Goal: Task Accomplishment & Management: Manage account settings

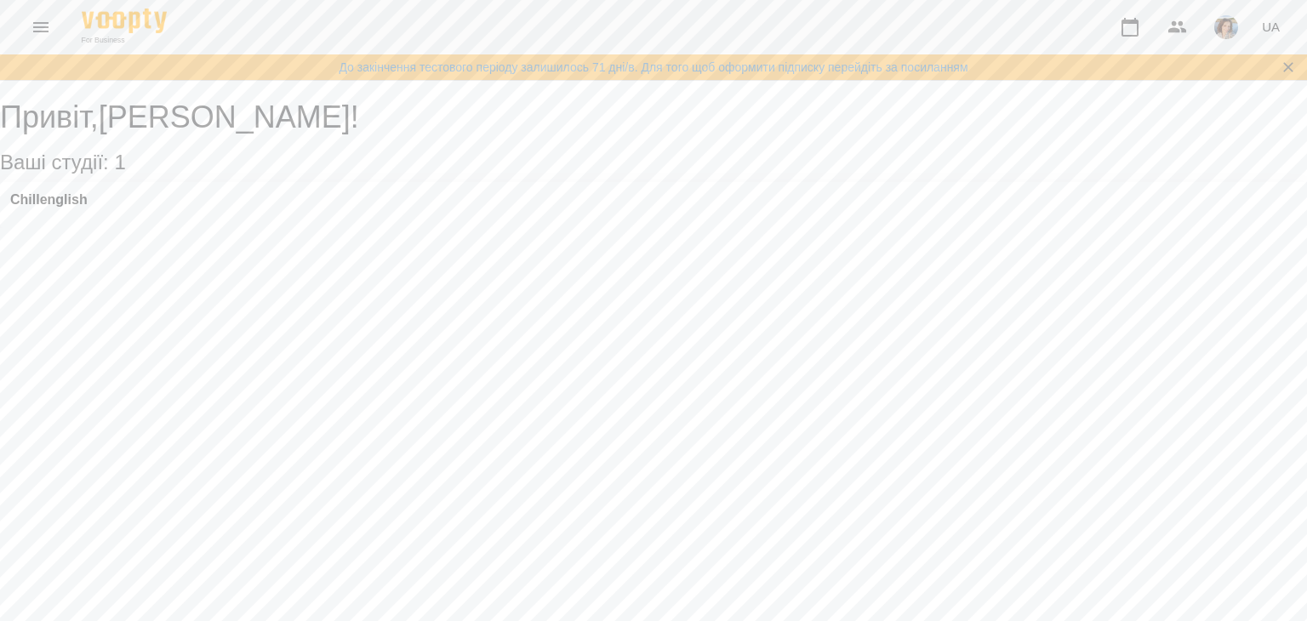
click at [1129, 26] on icon "button" at bounding box center [1130, 27] width 20 height 20
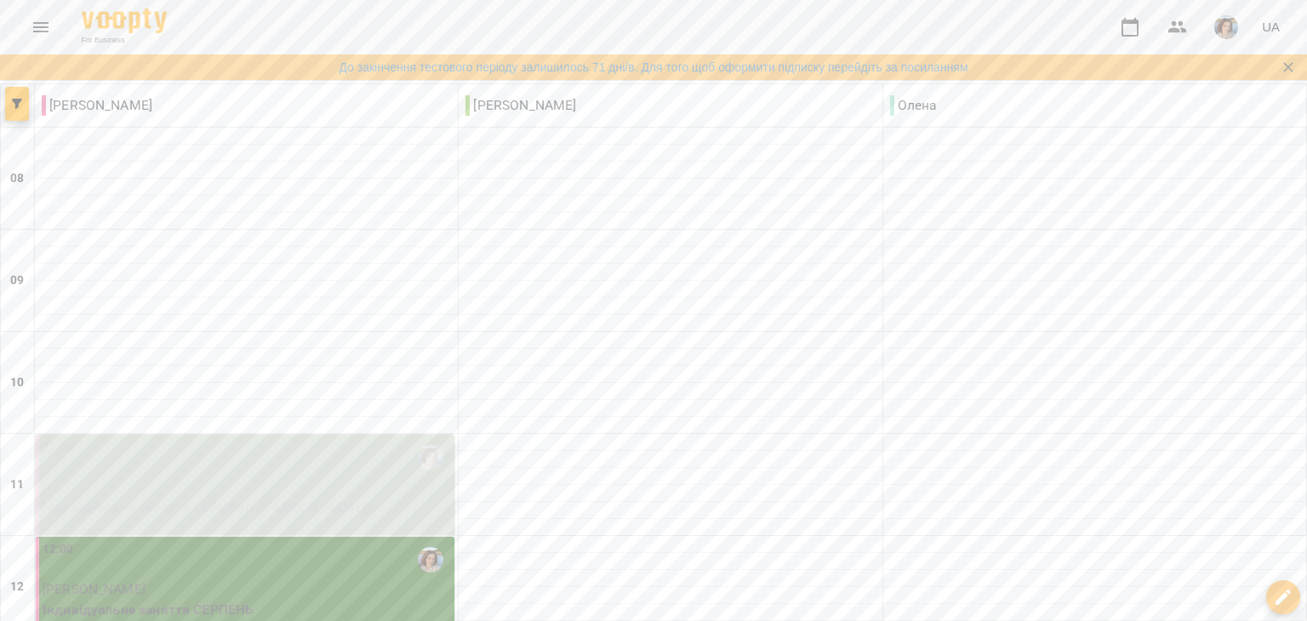
scroll to position [170, 0]
click at [311, 477] on p "0" at bounding box center [246, 487] width 407 height 20
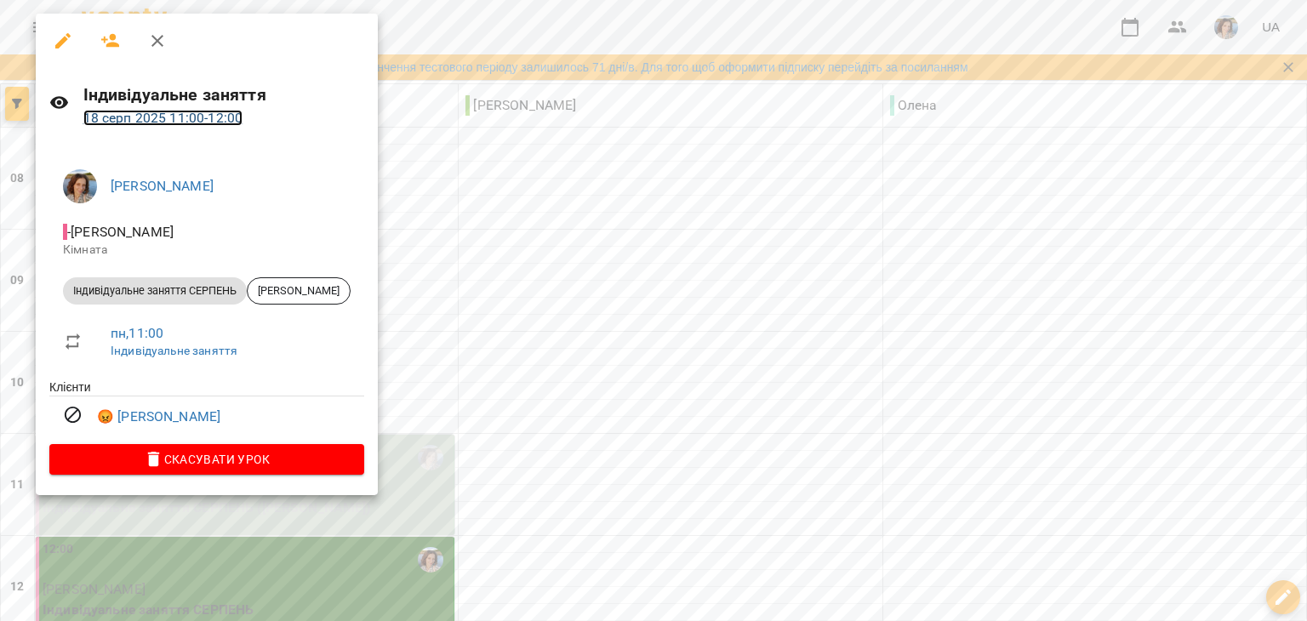
click at [191, 121] on link "18 серп 2025 11:00 - 12:00" at bounding box center [163, 118] width 160 height 16
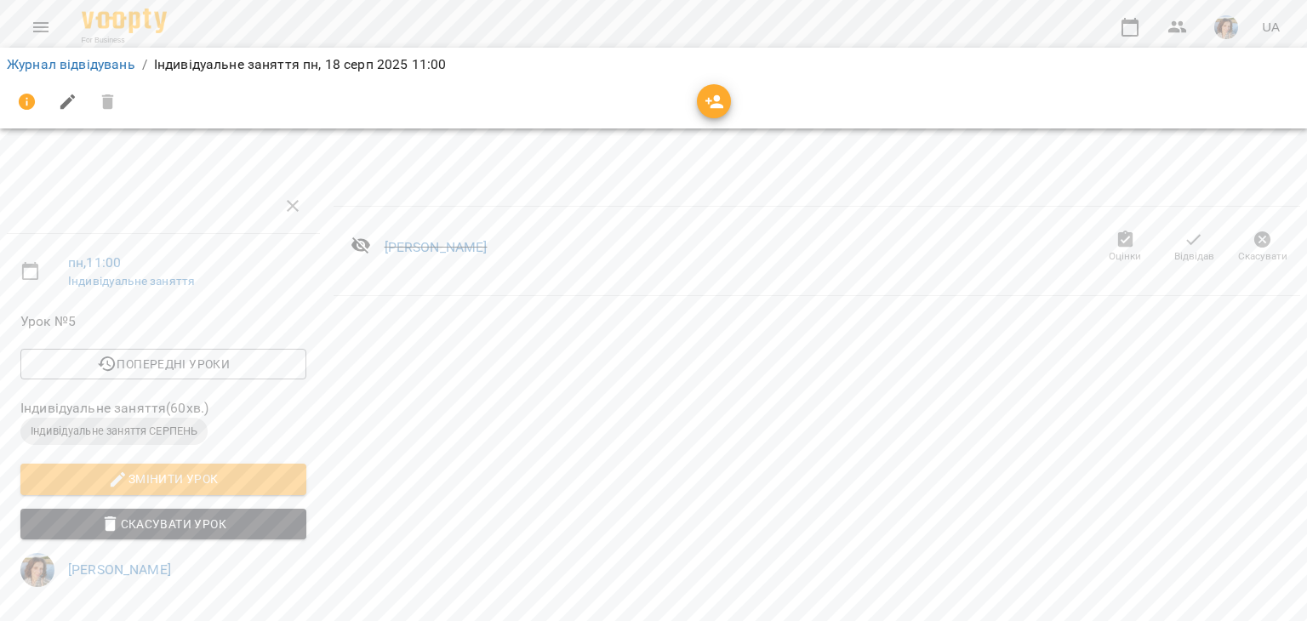
click at [1174, 255] on span "Відвідав" at bounding box center [1194, 256] width 40 height 14
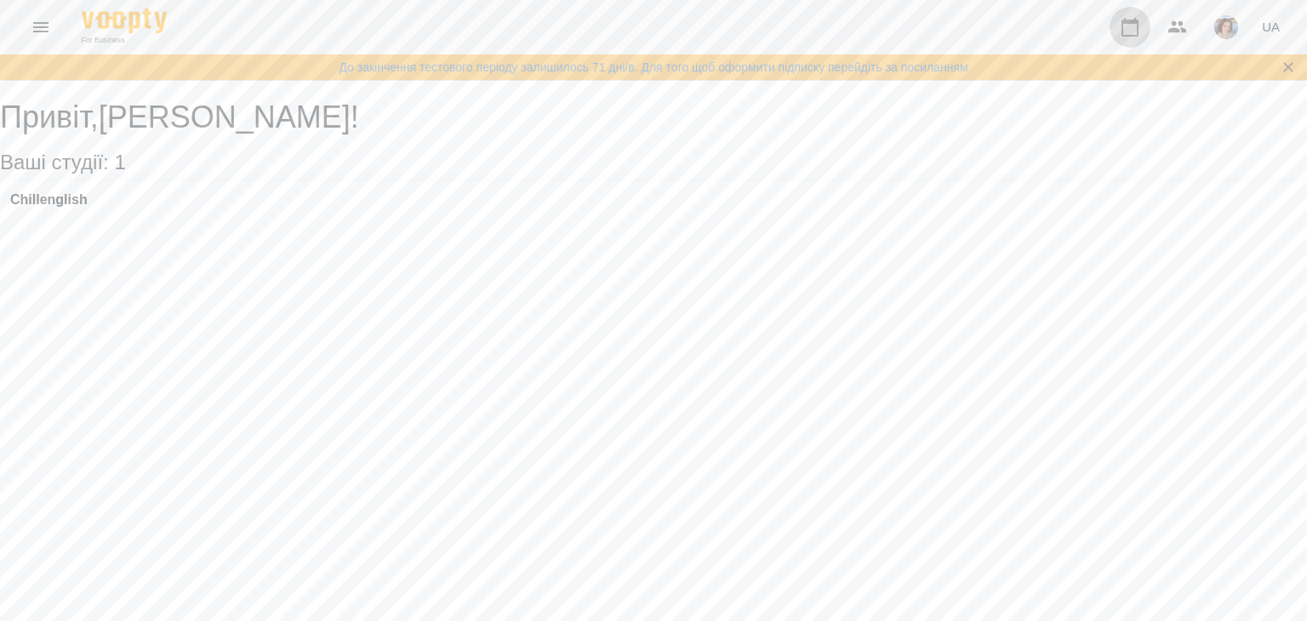
click at [1130, 28] on icon "button" at bounding box center [1130, 27] width 20 height 20
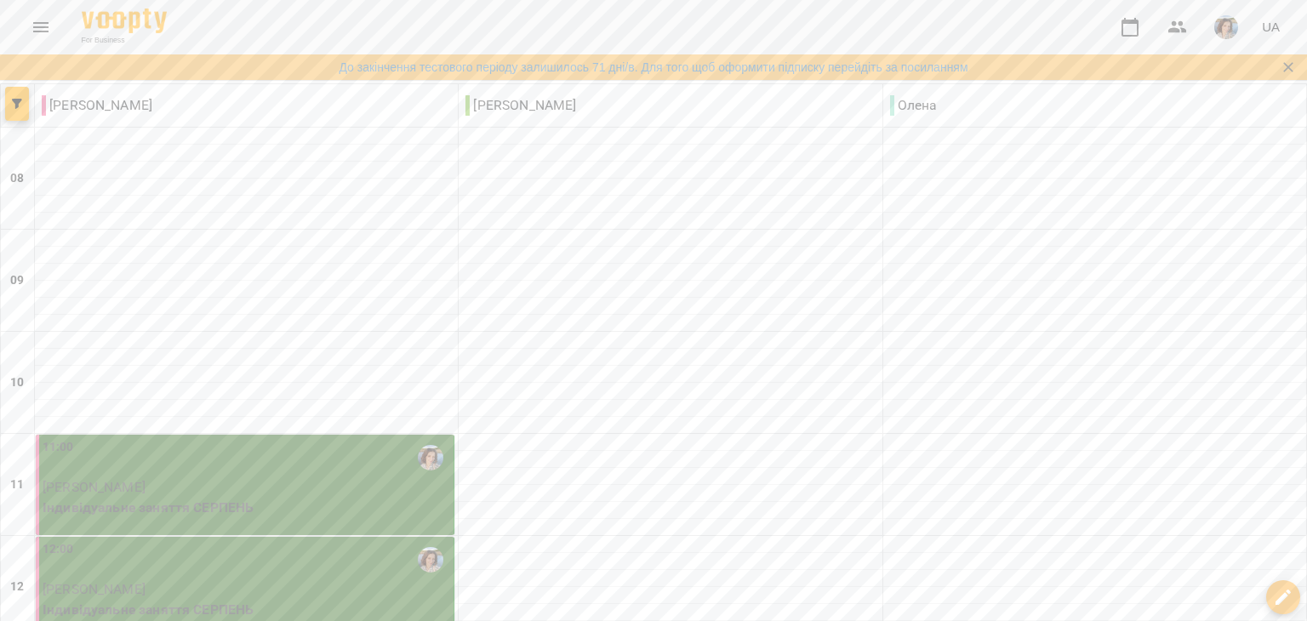
scroll to position [629, 0]
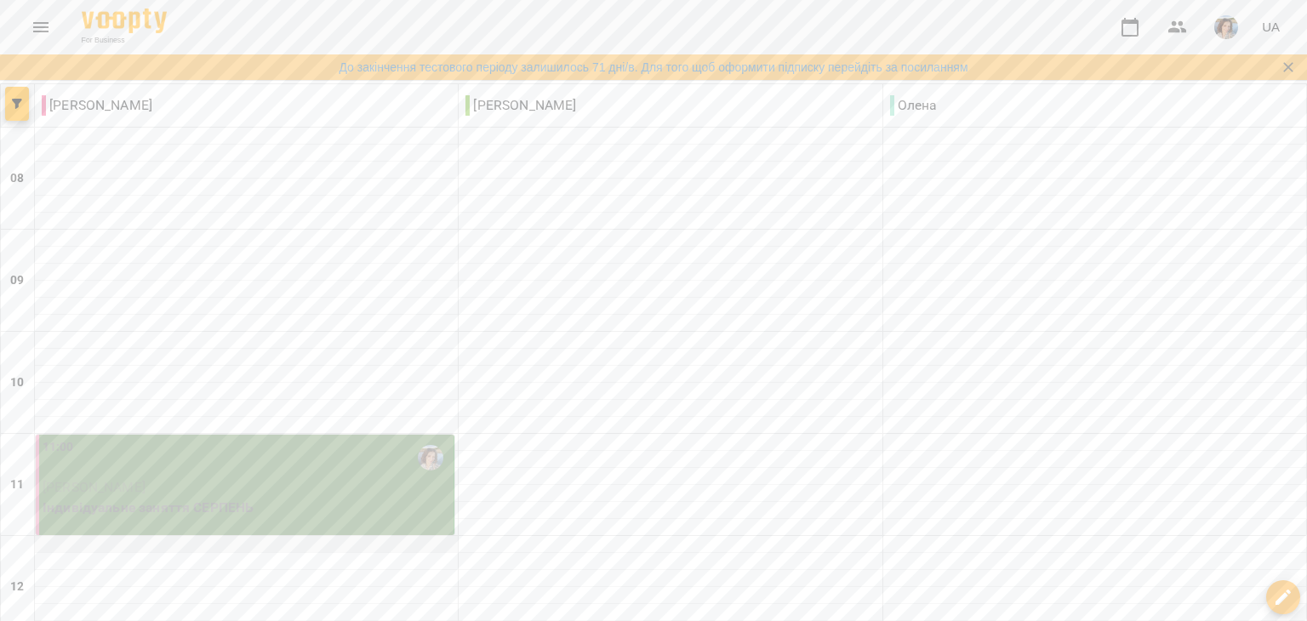
scroll to position [425, 0]
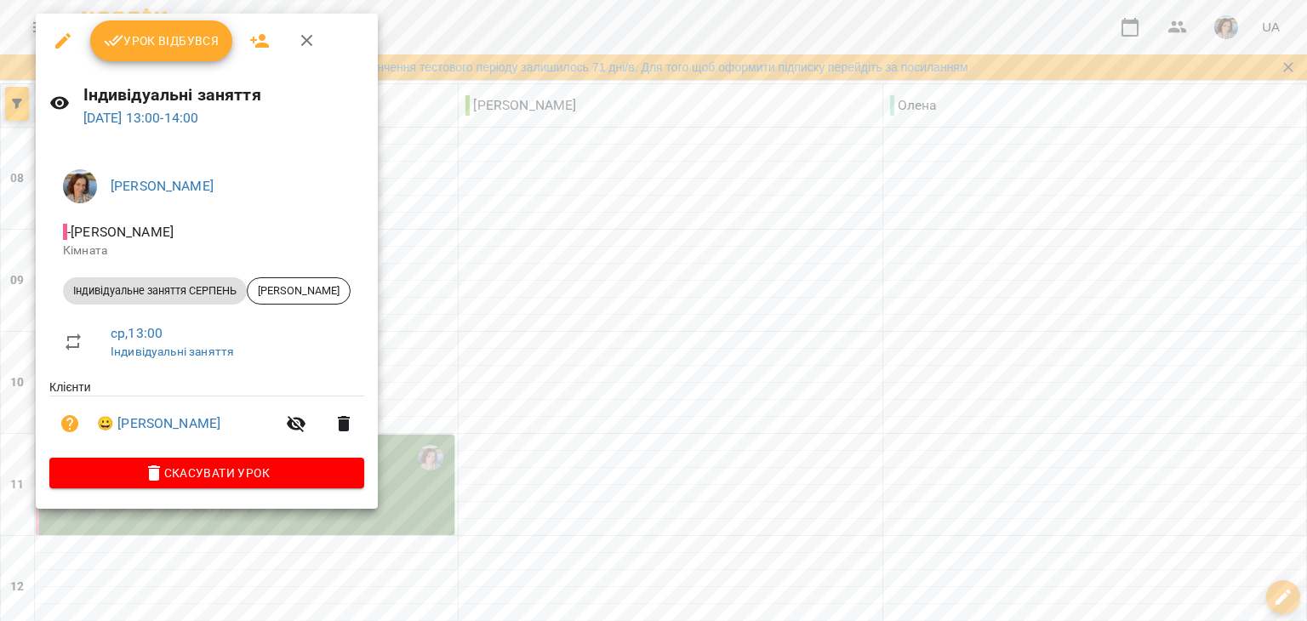
click at [286, 433] on icon "button" at bounding box center [296, 423] width 20 height 20
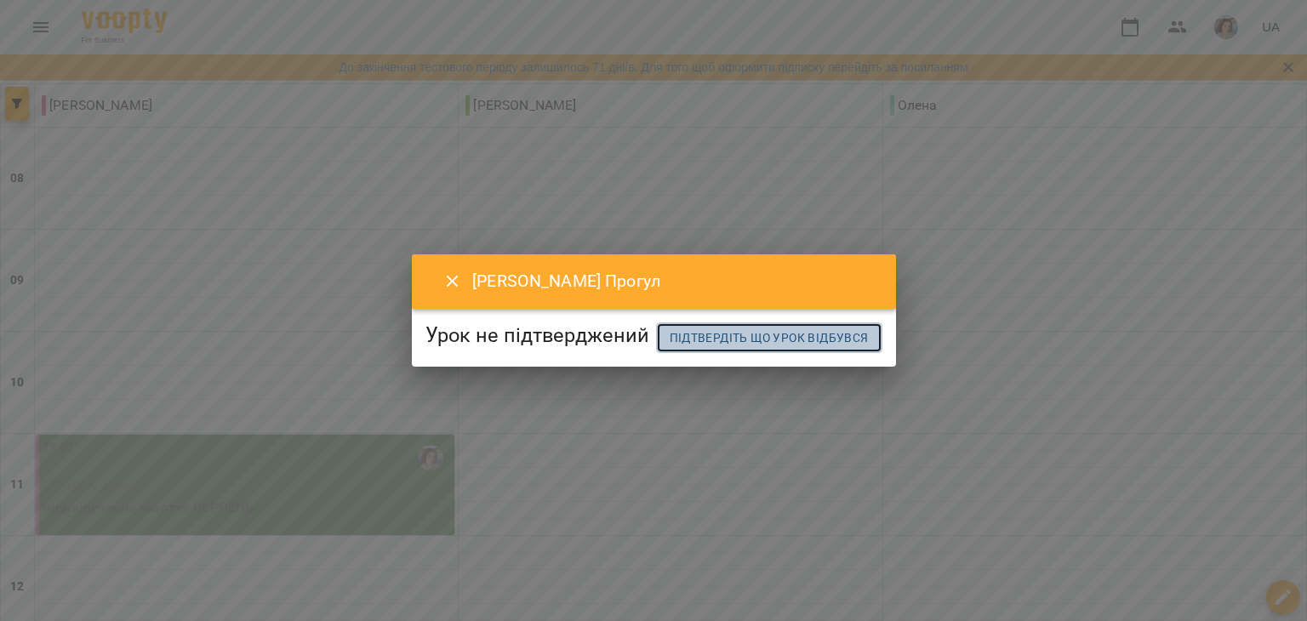
click at [674, 348] on span "Підтвердіть що урок відбувся" at bounding box center [768, 338] width 199 height 20
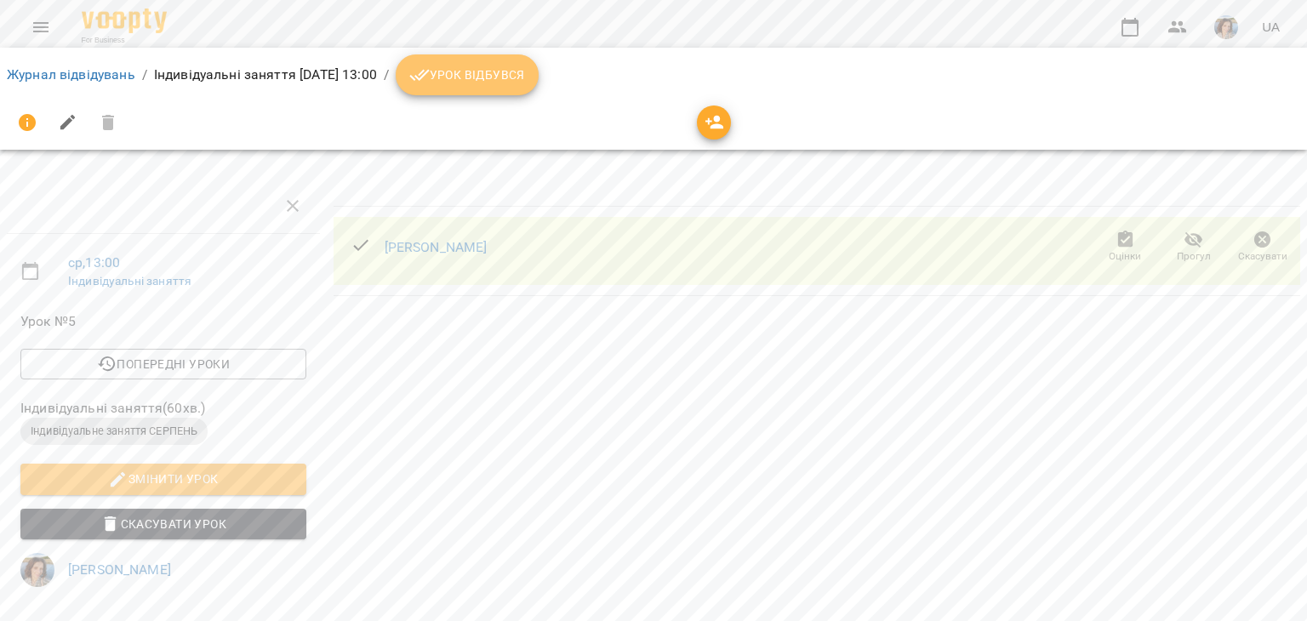
click at [525, 83] on span "Урок відбувся" at bounding box center [467, 75] width 116 height 20
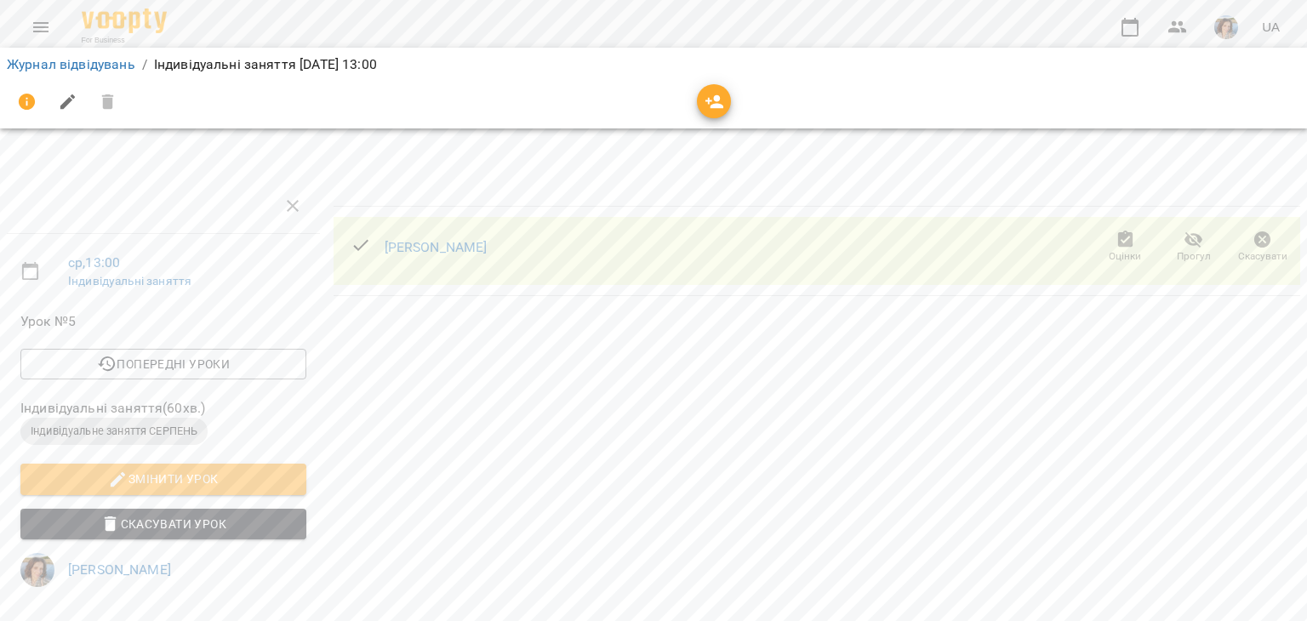
click at [1181, 252] on span "Прогул" at bounding box center [1194, 256] width 34 height 14
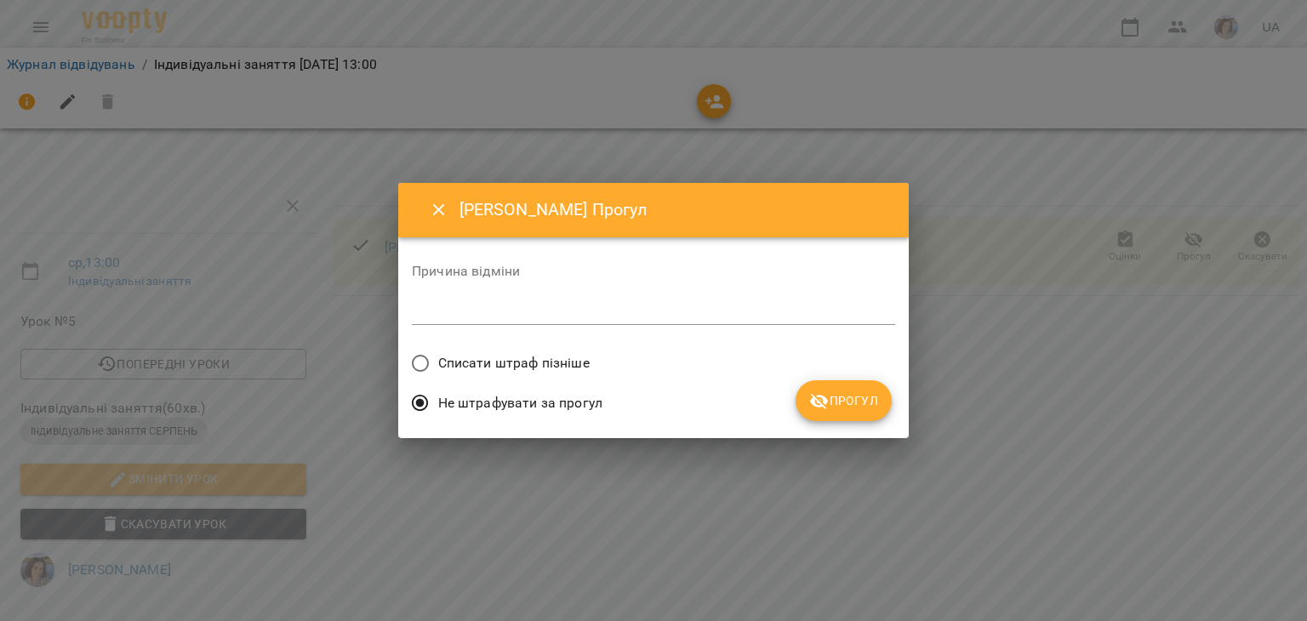
click at [839, 398] on span "Прогул" at bounding box center [843, 400] width 69 height 20
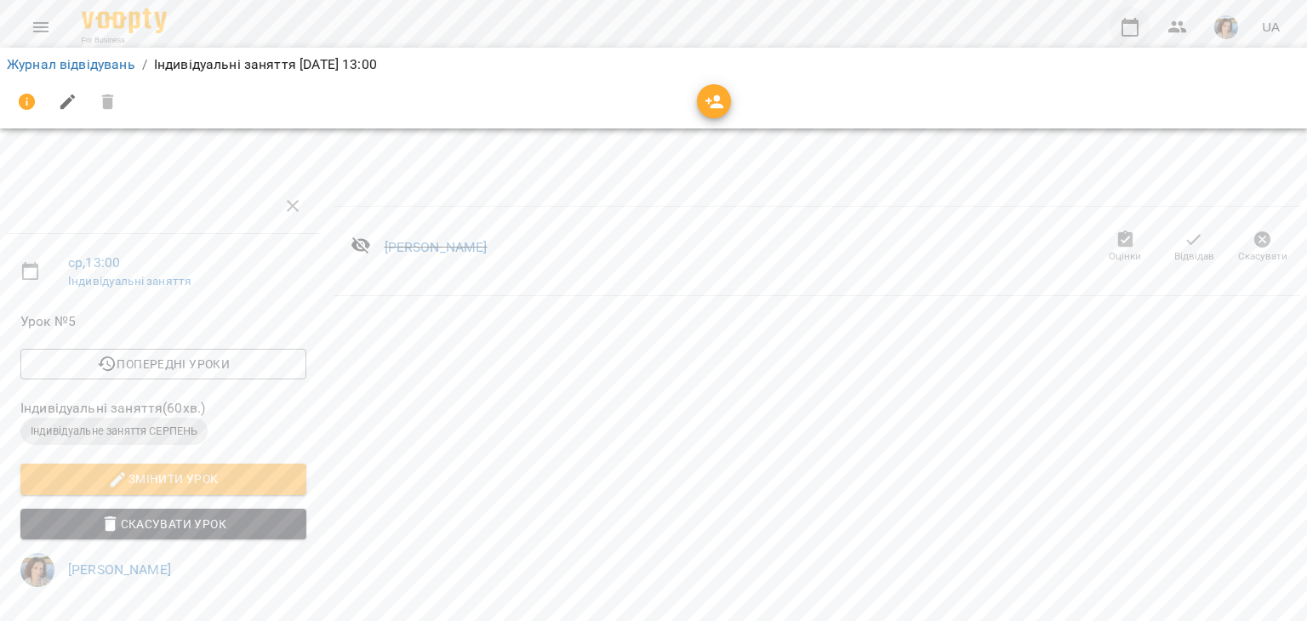
click at [1125, 24] on icon "button" at bounding box center [1130, 27] width 20 height 20
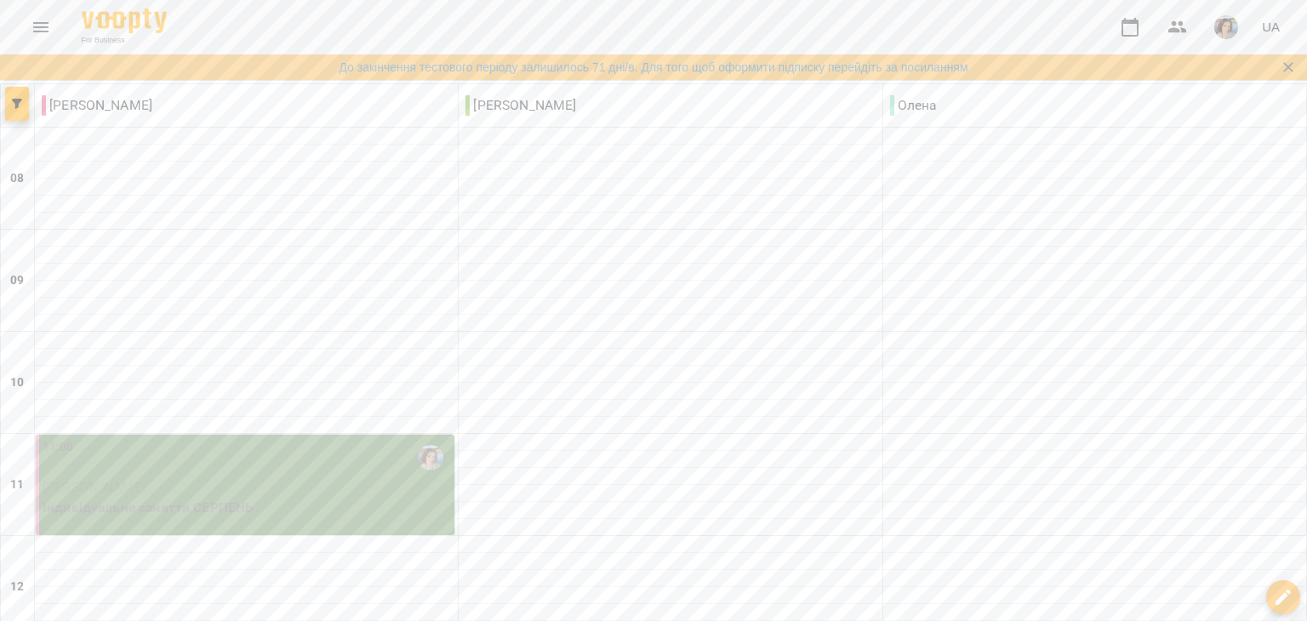
scroll to position [425, 0]
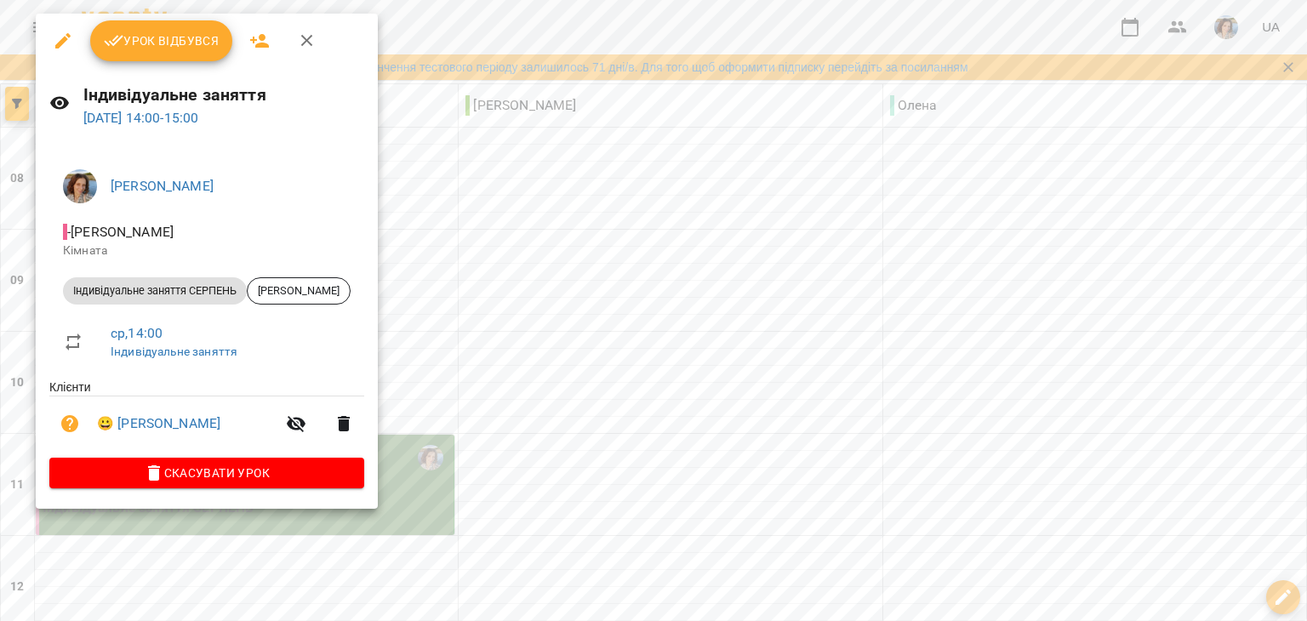
click at [176, 48] on span "Урок відбувся" at bounding box center [162, 41] width 116 height 20
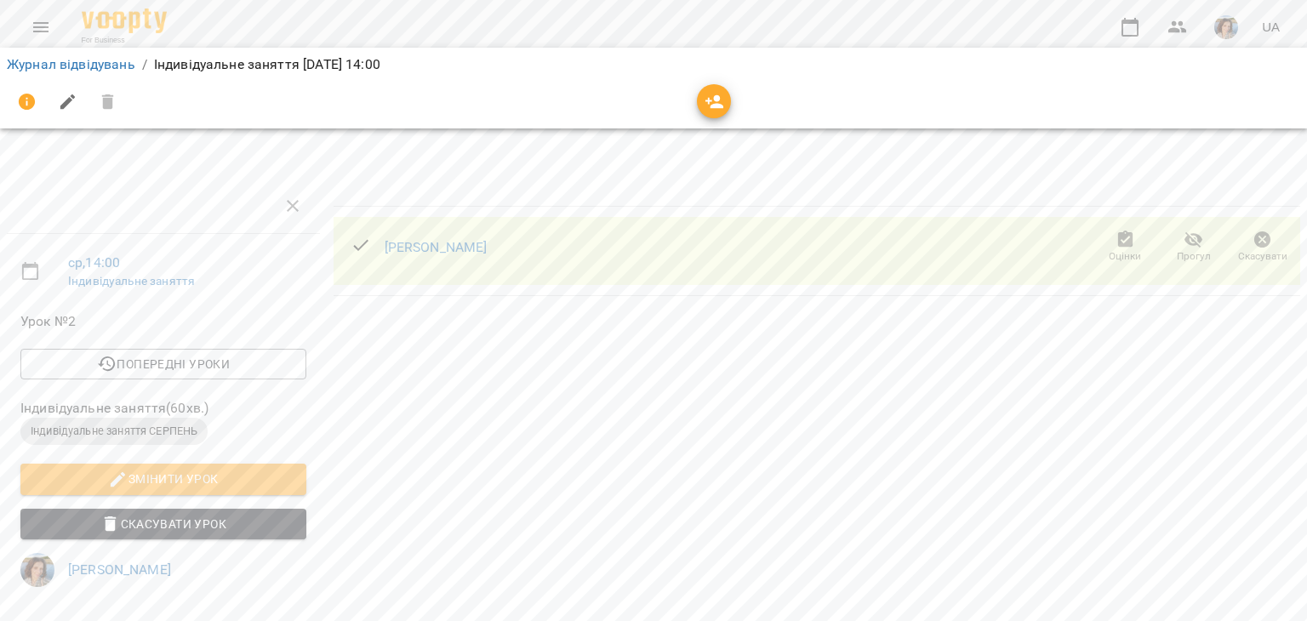
click at [1183, 237] on icon "button" at bounding box center [1193, 240] width 20 height 20
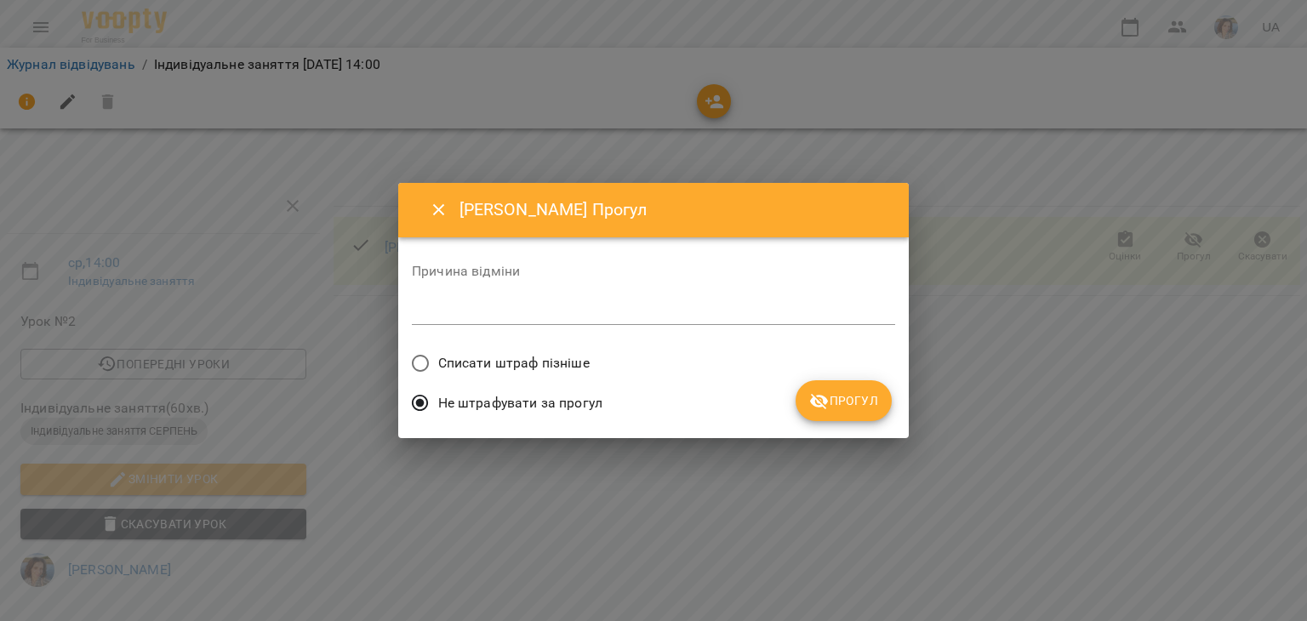
click at [845, 420] on button "Прогул" at bounding box center [843, 400] width 96 height 41
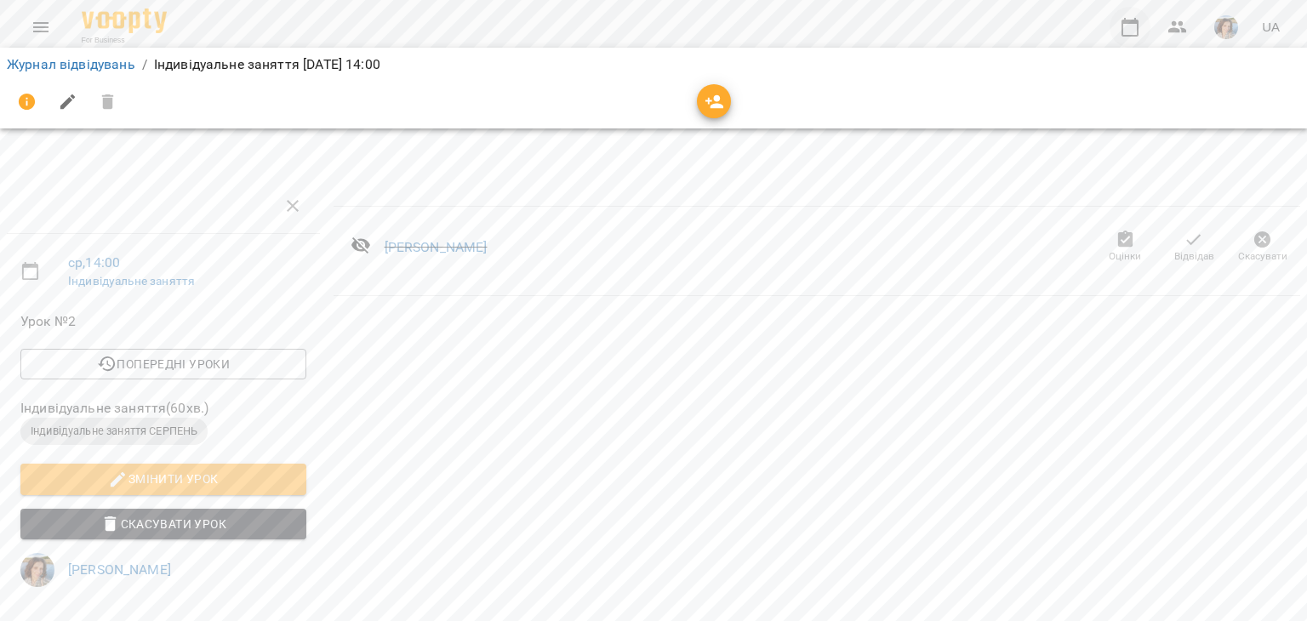
click at [1126, 31] on icon "button" at bounding box center [1130, 27] width 20 height 20
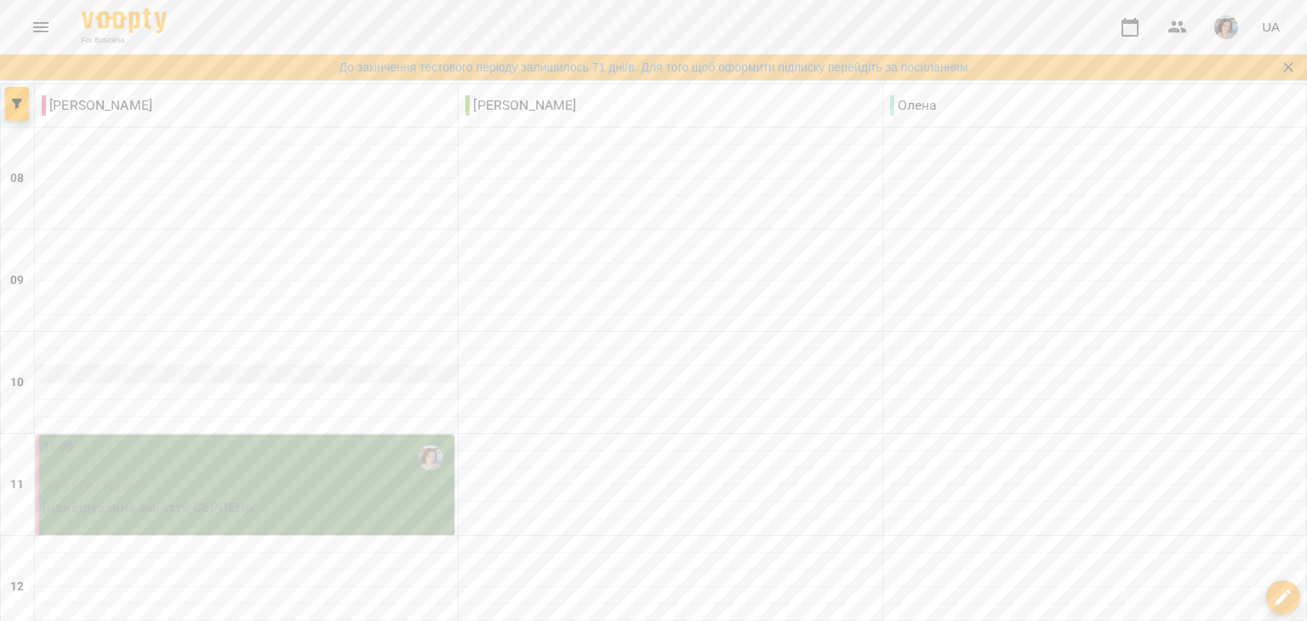
scroll to position [595, 0]
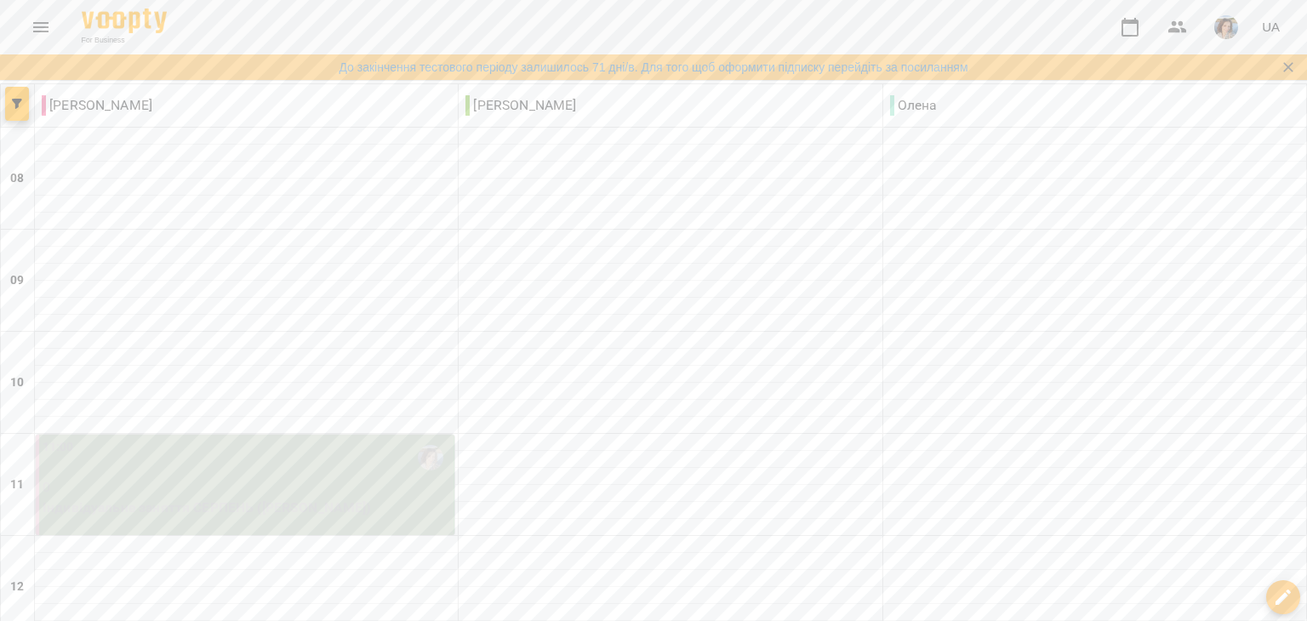
scroll to position [255, 0]
click at [358, 477] on p "0" at bounding box center [246, 487] width 407 height 20
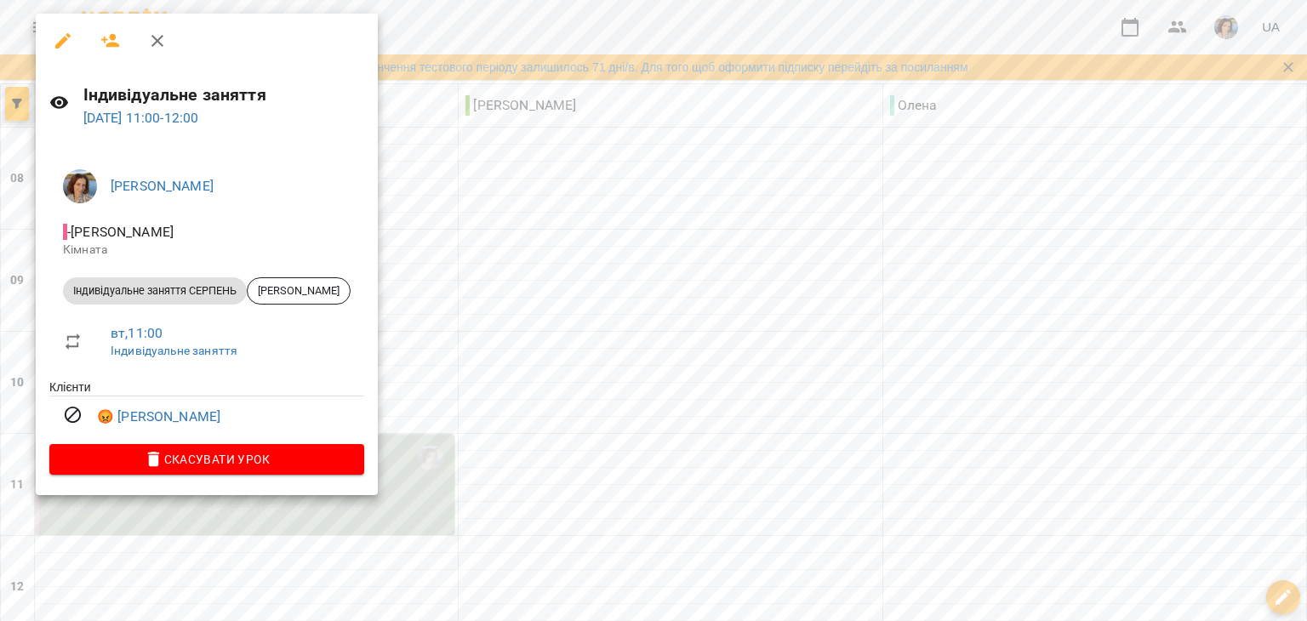
click at [660, 266] on div at bounding box center [653, 310] width 1307 height 621
